Goal: Communication & Community: Participate in discussion

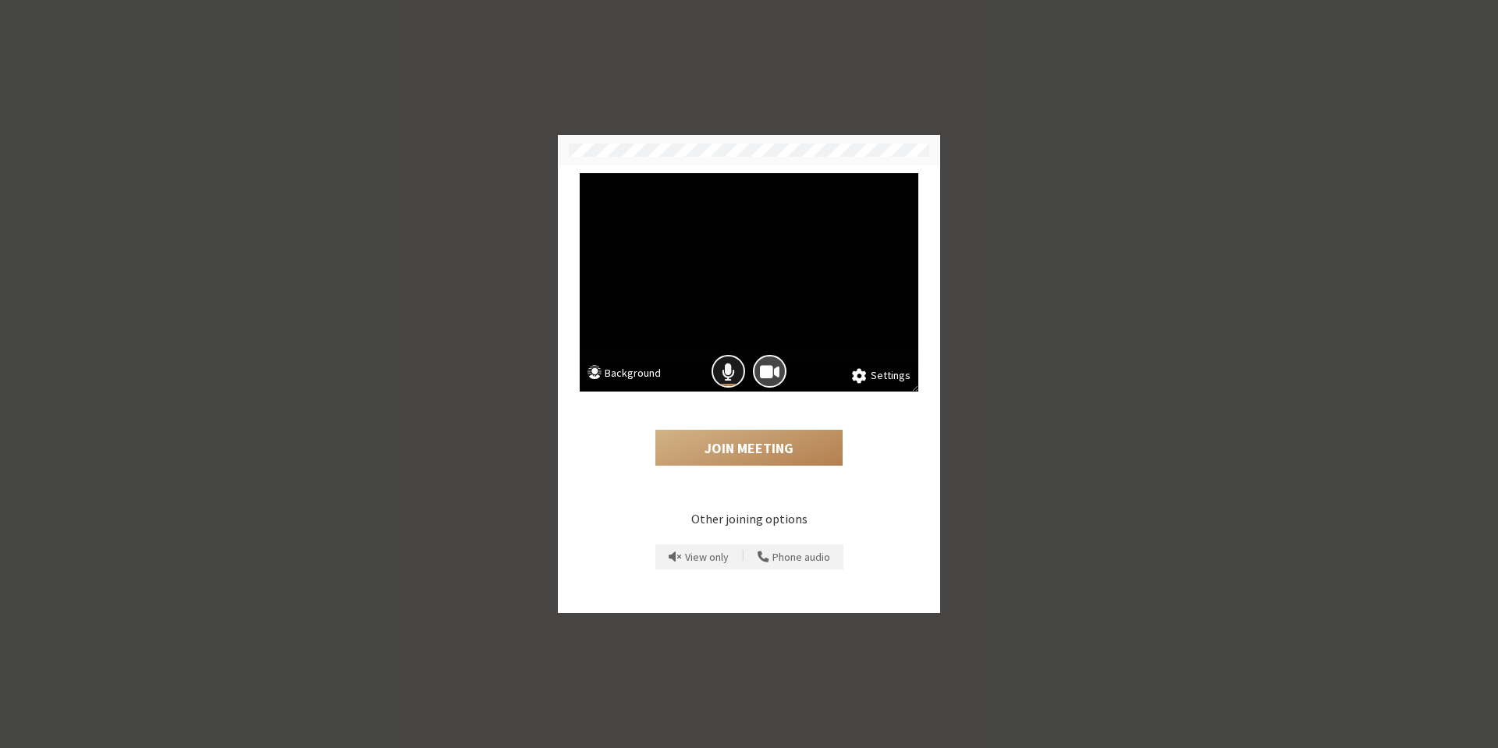
click at [725, 367] on span "Mic is on" at bounding box center [728, 371] width 13 height 21
click at [752, 444] on button "Join Meeting" at bounding box center [748, 448] width 187 height 36
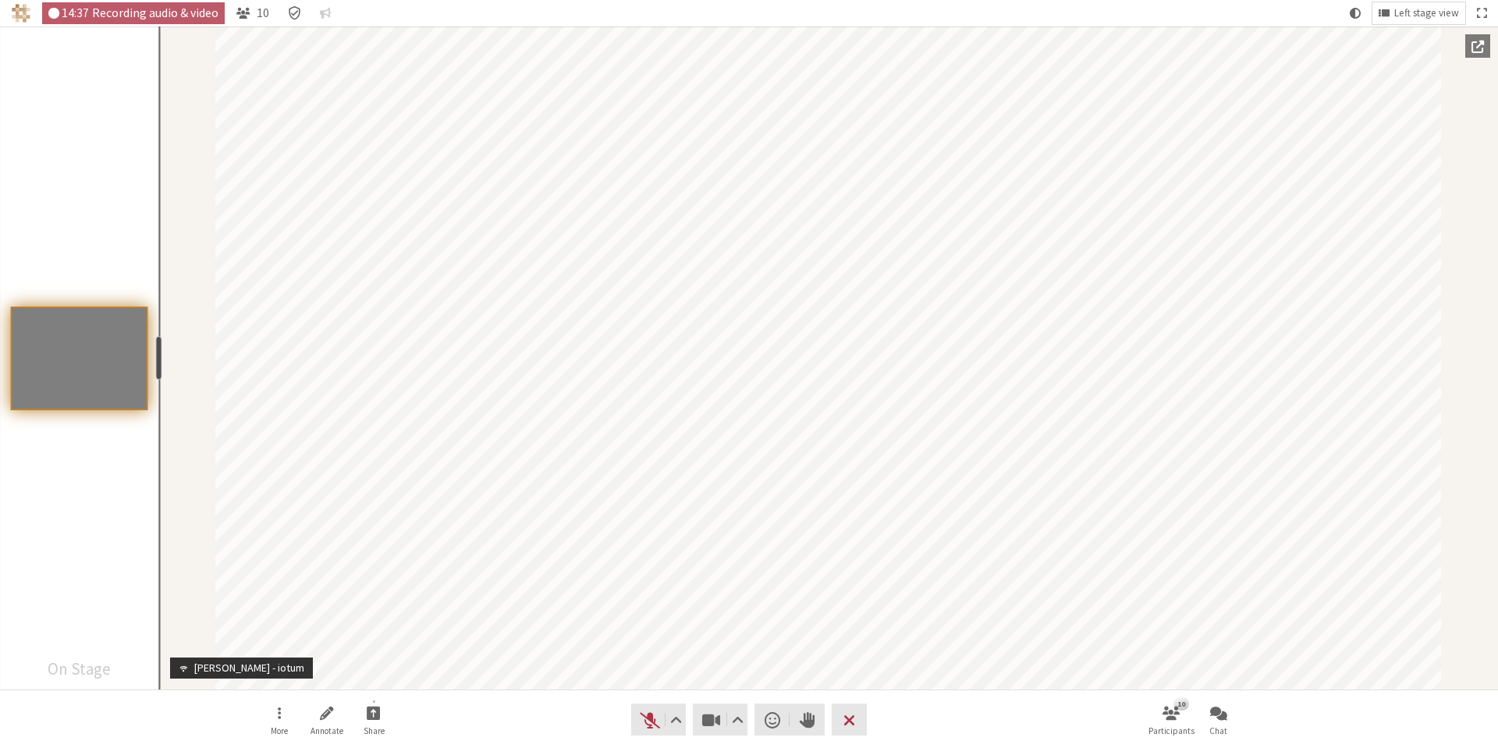
click at [144, 362] on video "Participants" at bounding box center [79, 358] width 137 height 102
click at [649, 715] on span "Unmute (Alt+A)" at bounding box center [650, 720] width 22 height 22
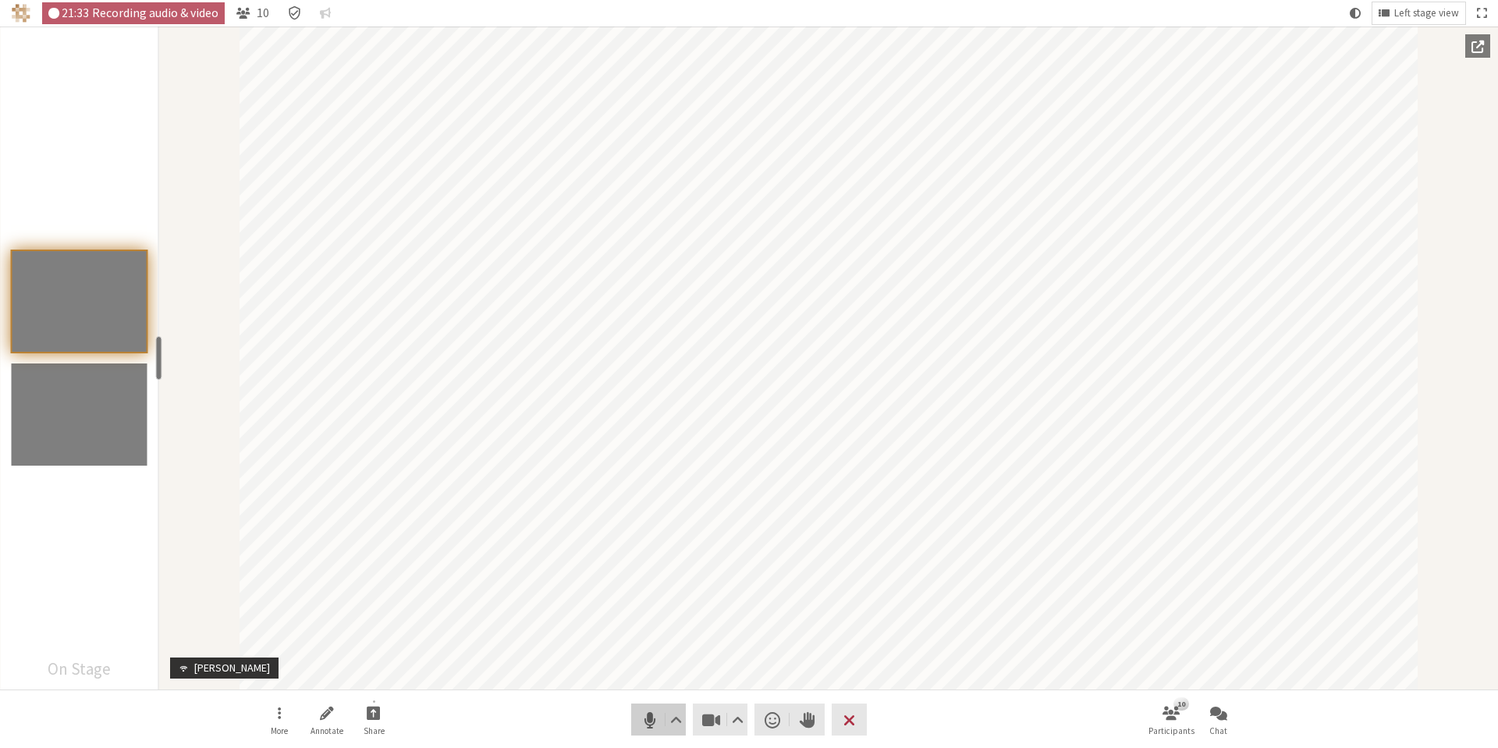
click at [649, 715] on span "Mute (Alt+A)" at bounding box center [650, 720] width 22 height 22
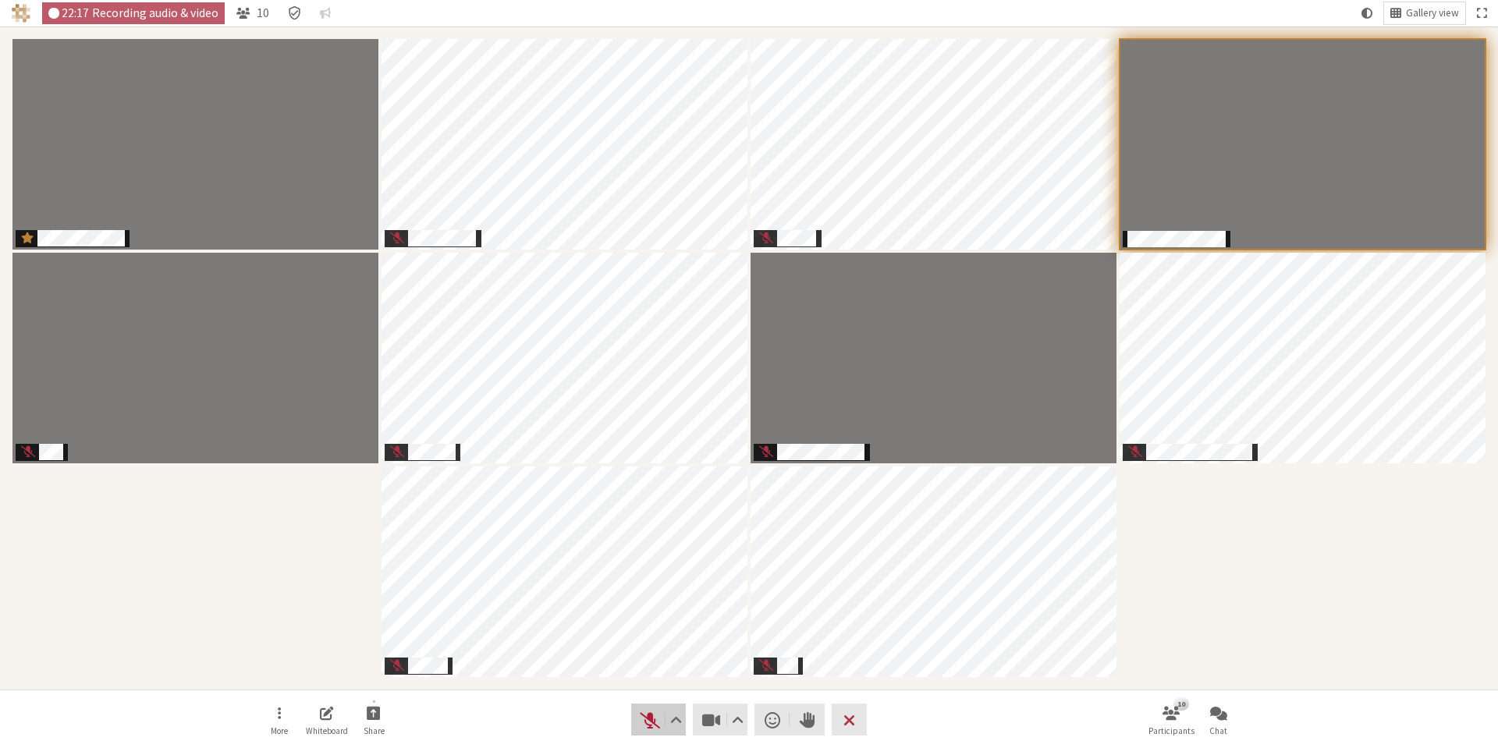
click at [651, 726] on span "Unmute (Alt+A)" at bounding box center [650, 720] width 22 height 22
click at [639, 717] on span "Mute (Alt+A)" at bounding box center [650, 720] width 22 height 22
click at [644, 724] on span "Unmute (Alt+A)" at bounding box center [650, 720] width 22 height 22
click at [647, 716] on span "Mute (Alt+A)" at bounding box center [650, 720] width 22 height 22
click at [648, 715] on span "Unmute (Alt+A)" at bounding box center [650, 720] width 22 height 22
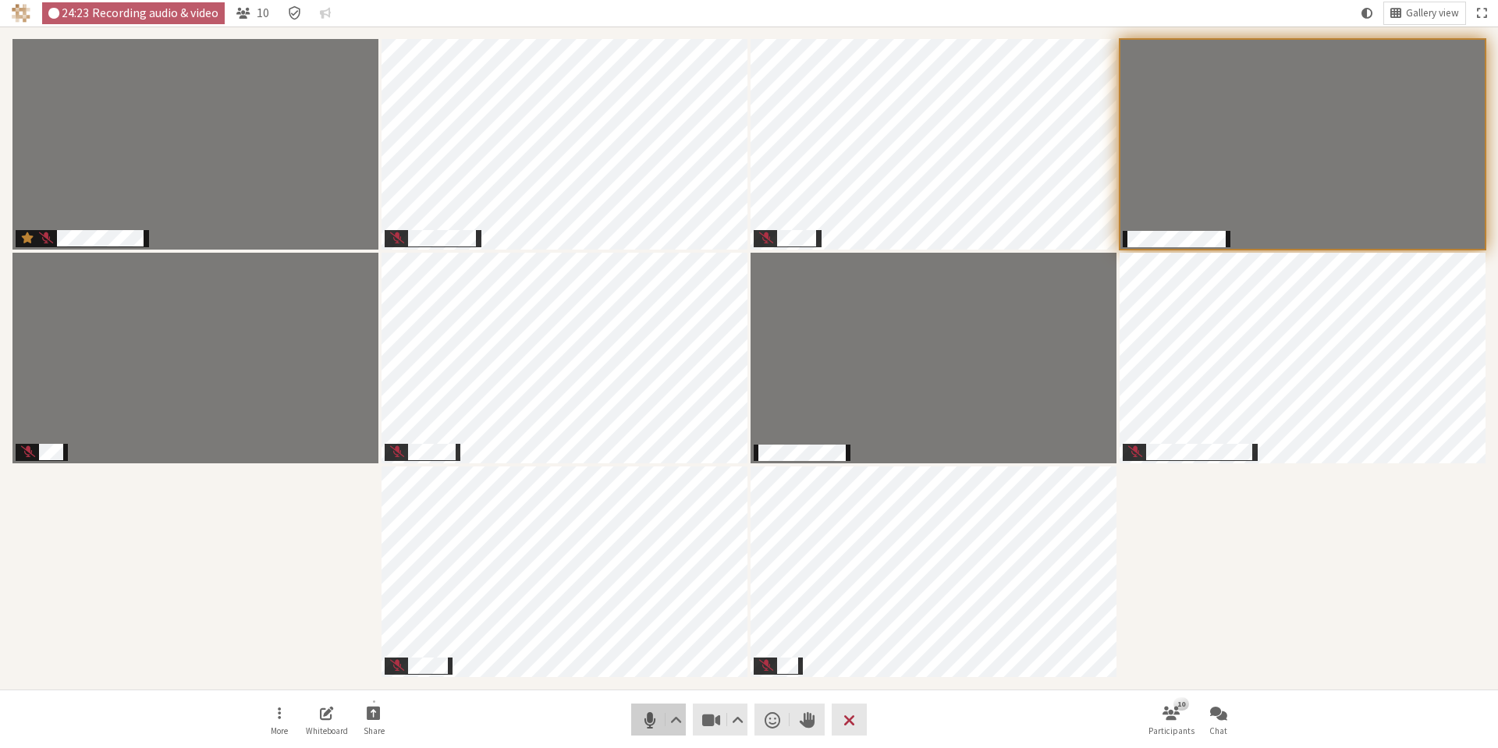
click at [648, 715] on span "Mute (Alt+A)" at bounding box center [650, 720] width 22 height 22
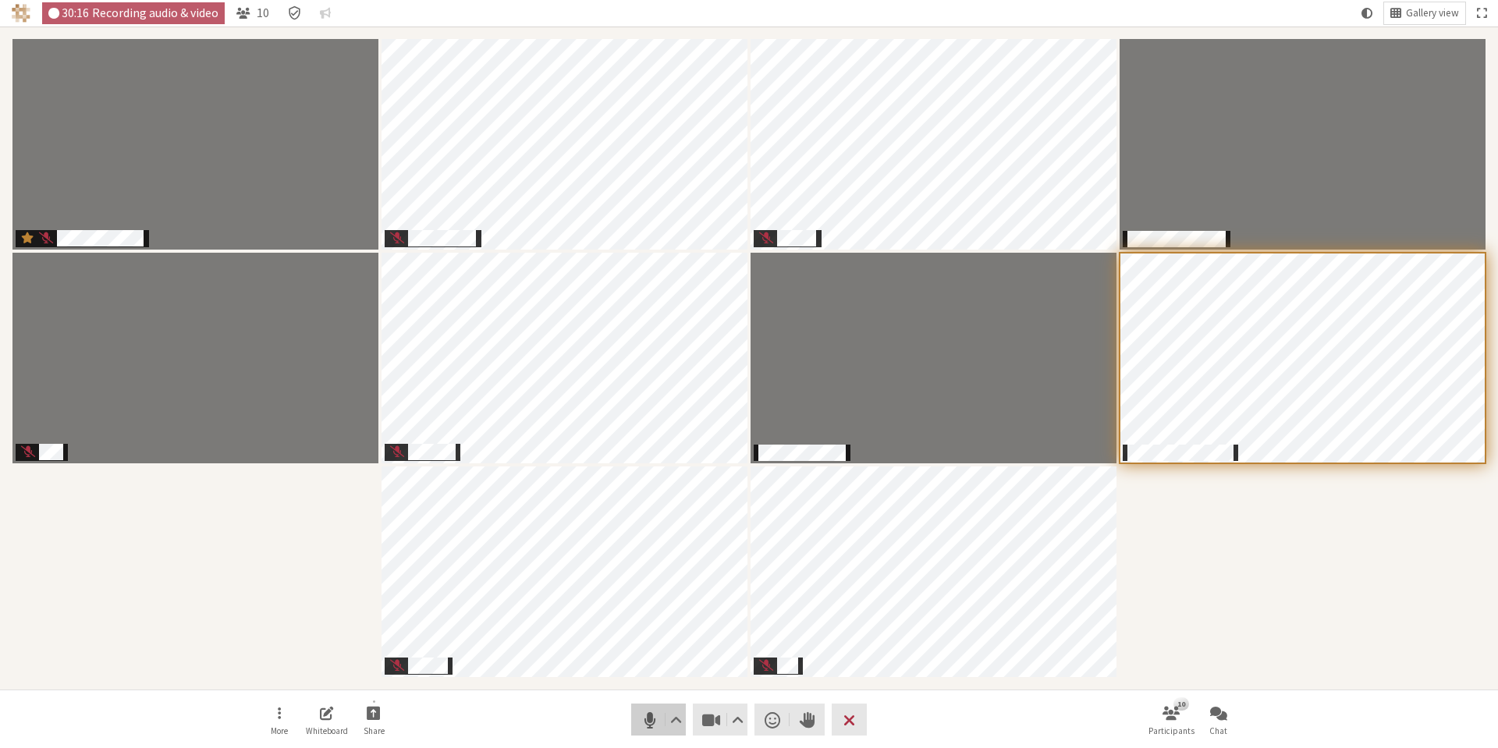
click at [648, 722] on span "Mute (Alt+A)" at bounding box center [650, 720] width 22 height 22
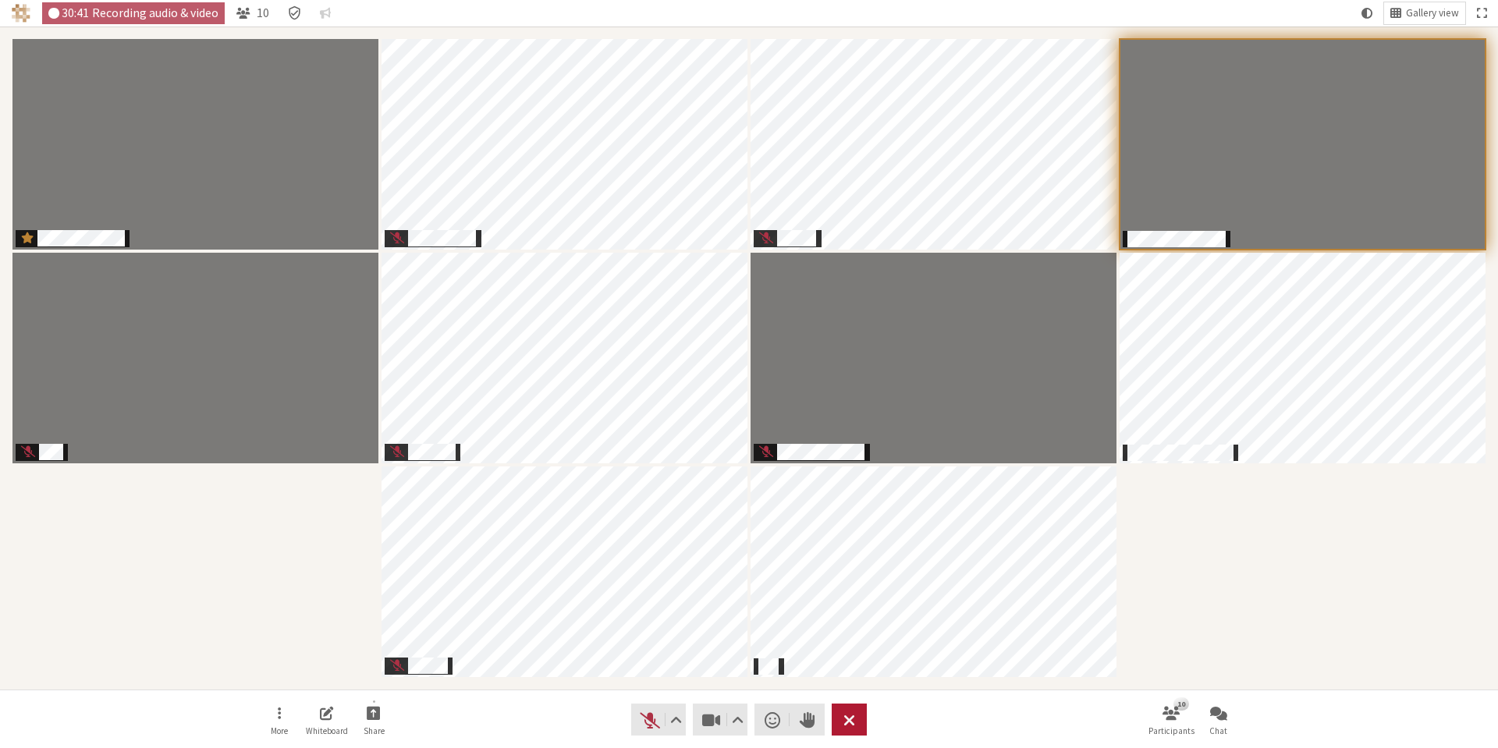
click at [850, 725] on span "Leave meeting" at bounding box center [849, 720] width 12 height 22
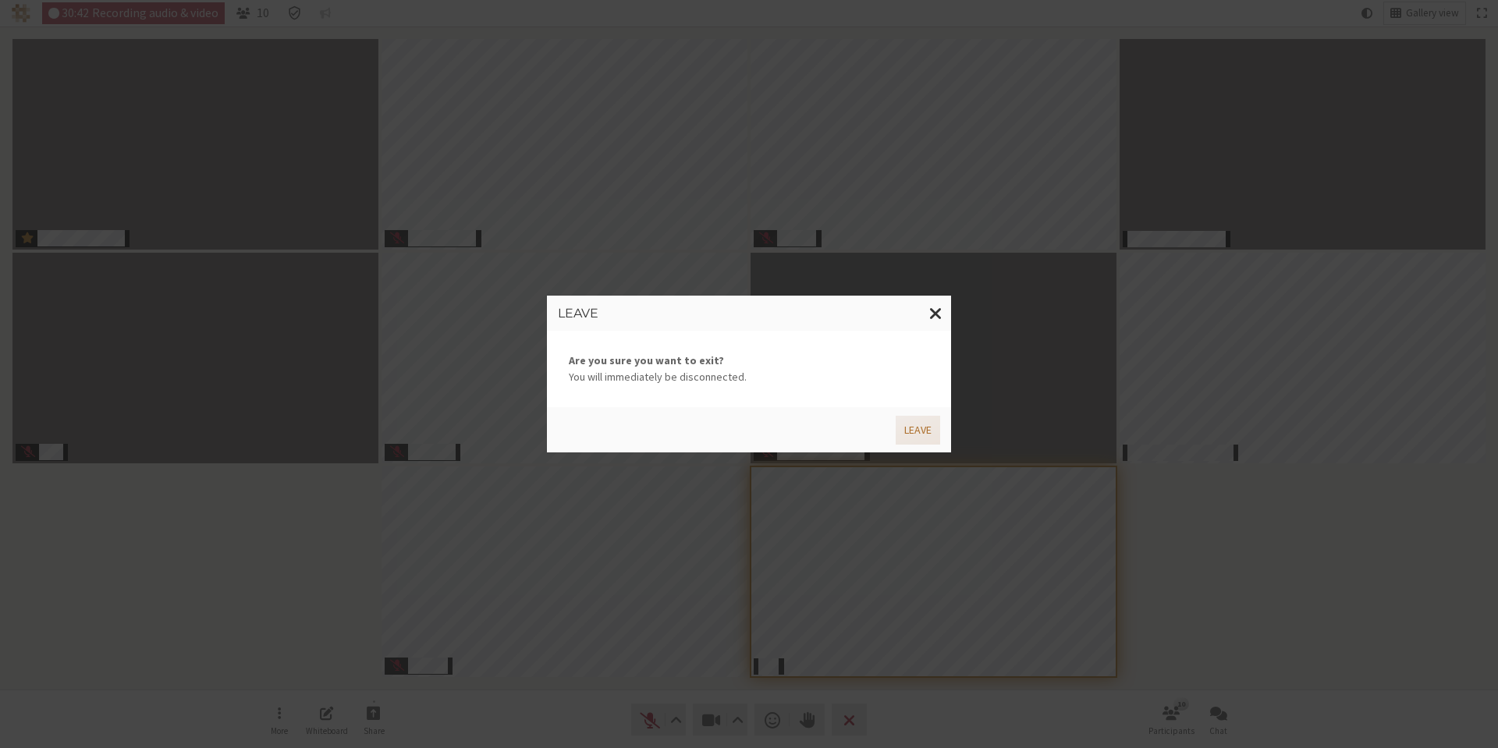
click at [914, 435] on button "Leave" at bounding box center [918, 430] width 44 height 29
